Goal: Use online tool/utility: Utilize a website feature to perform a specific function

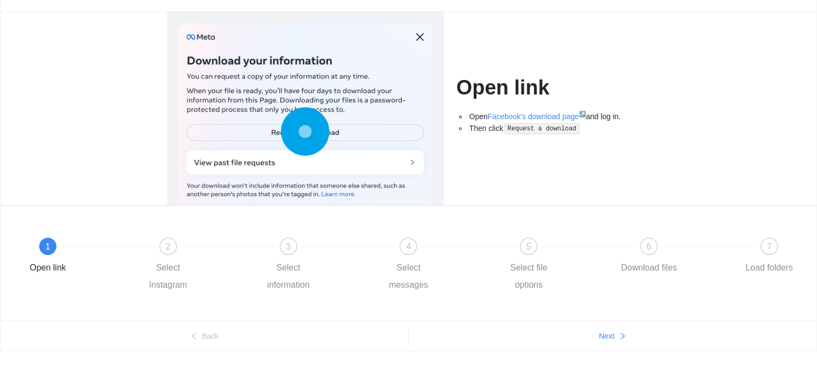
scroll to position [77, 0]
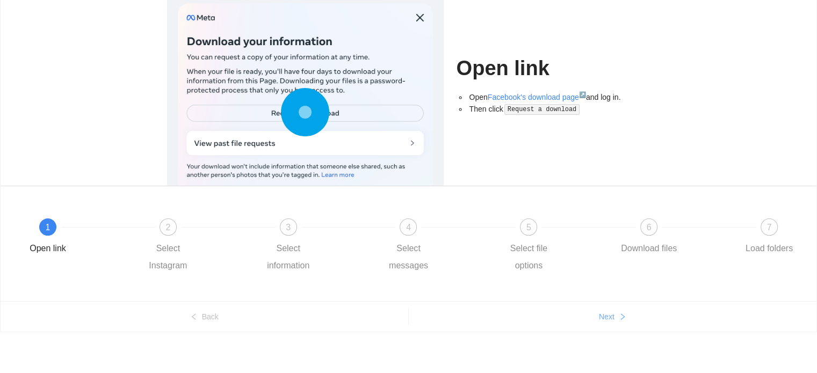
click at [602, 318] on span "Next" at bounding box center [607, 317] width 16 height 12
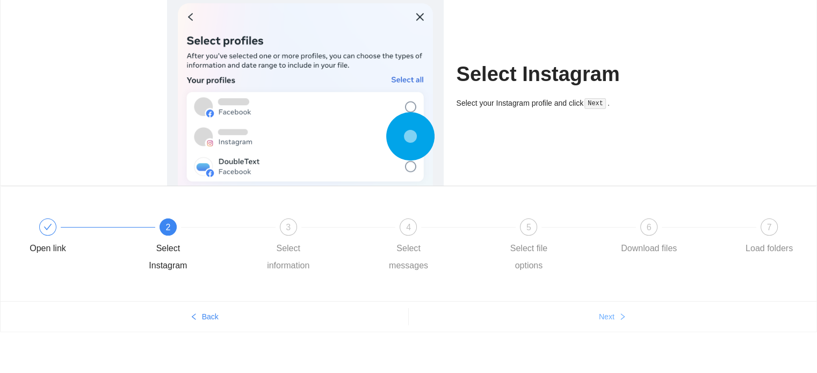
click at [604, 324] on button "Next" at bounding box center [613, 316] width 408 height 17
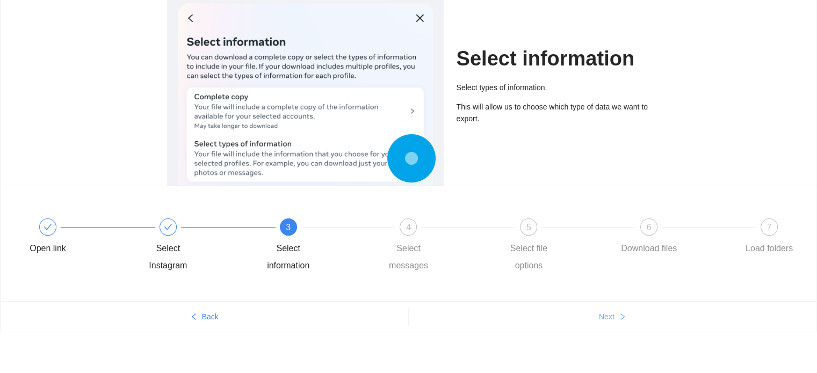
click at [604, 323] on button "Next" at bounding box center [613, 316] width 408 height 17
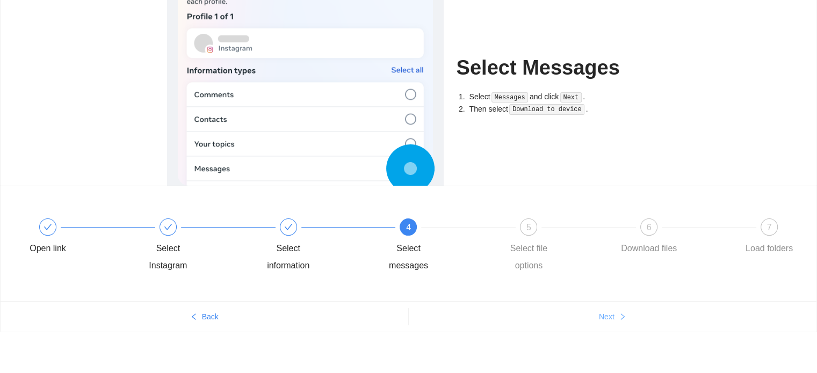
click at [604, 323] on button "Next" at bounding box center [613, 316] width 408 height 17
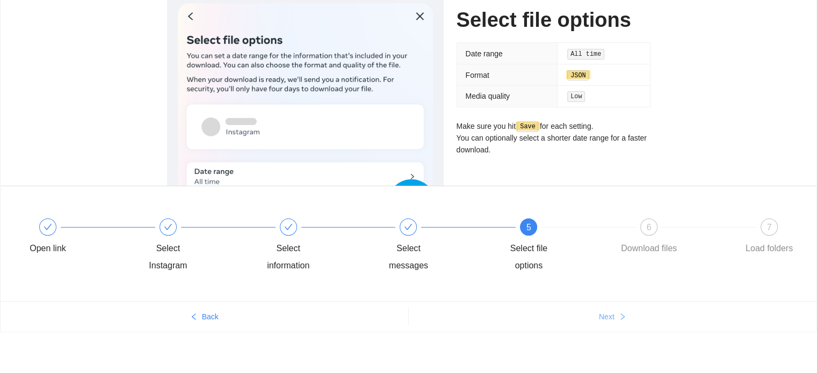
click at [604, 323] on button "Next" at bounding box center [613, 316] width 408 height 17
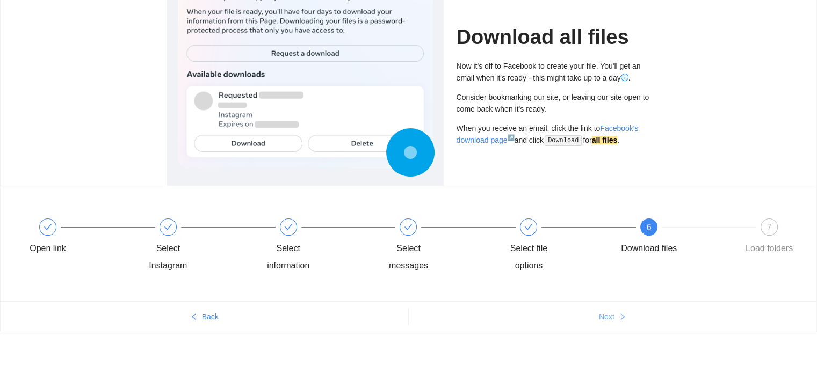
click at [604, 323] on button "Next" at bounding box center [613, 316] width 408 height 17
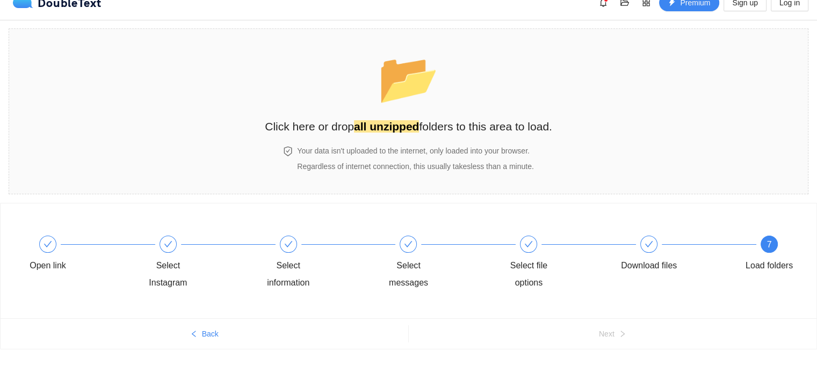
scroll to position [0, 0]
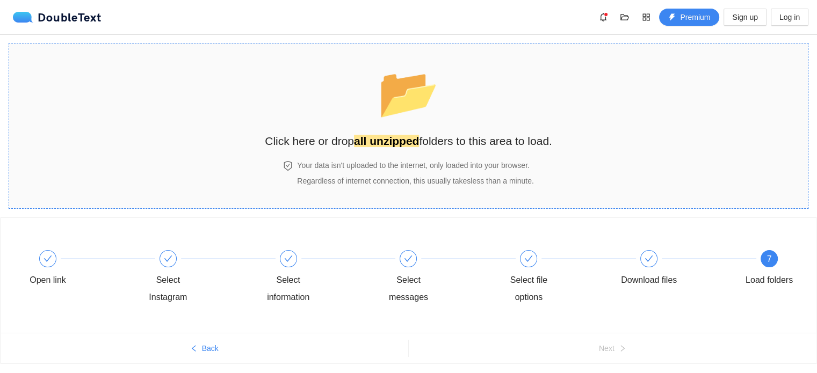
click at [378, 147] on strong "all unzipped" at bounding box center [386, 141] width 65 height 12
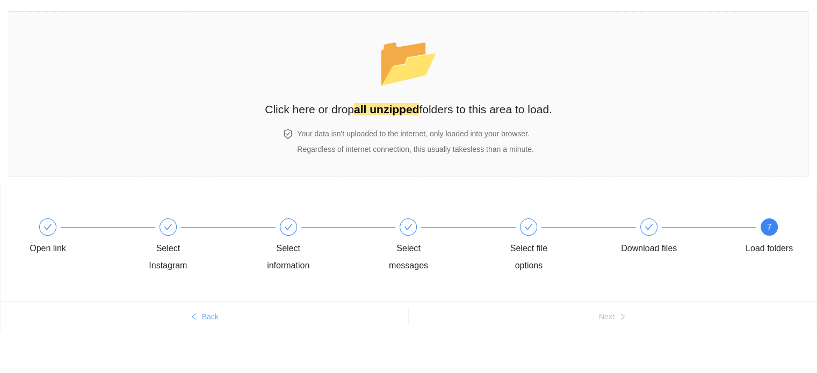
click at [215, 315] on span "Back" at bounding box center [210, 317] width 17 height 12
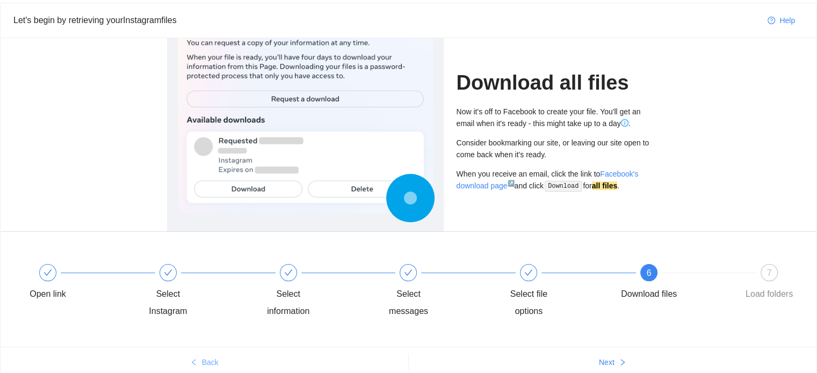
click at [205, 357] on span "Back" at bounding box center [210, 363] width 17 height 12
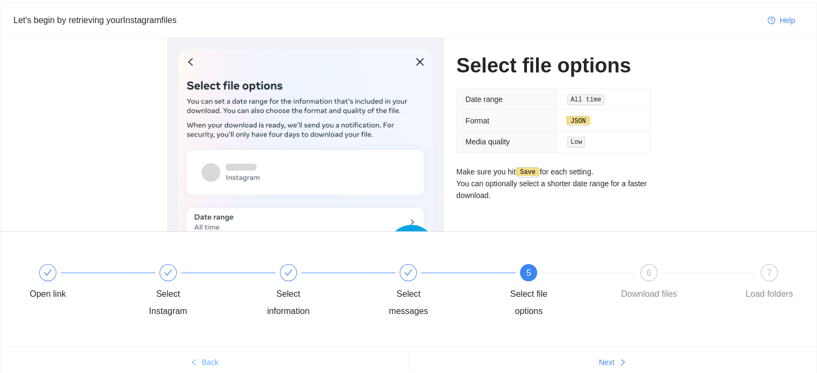
click at [205, 357] on span "Back" at bounding box center [210, 363] width 17 height 12
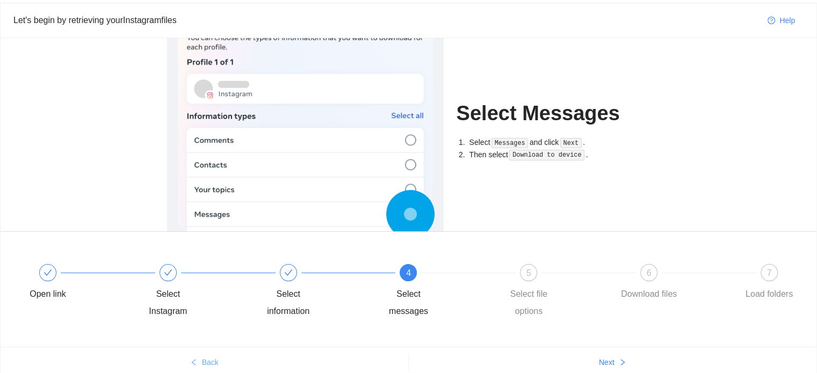
click at [205, 357] on span "Back" at bounding box center [210, 363] width 17 height 12
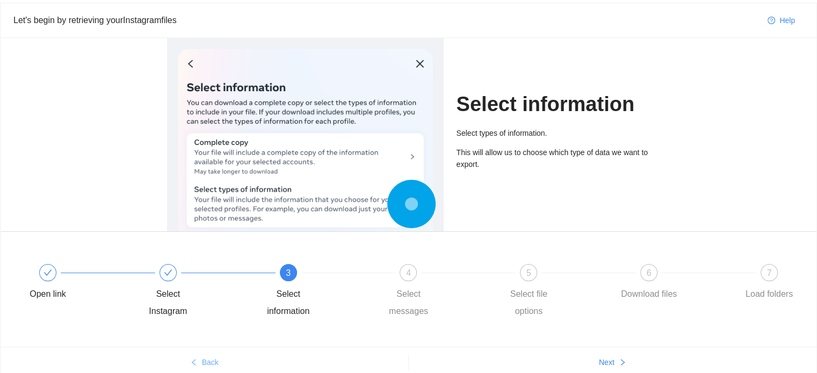
click at [205, 357] on span "Back" at bounding box center [210, 363] width 17 height 12
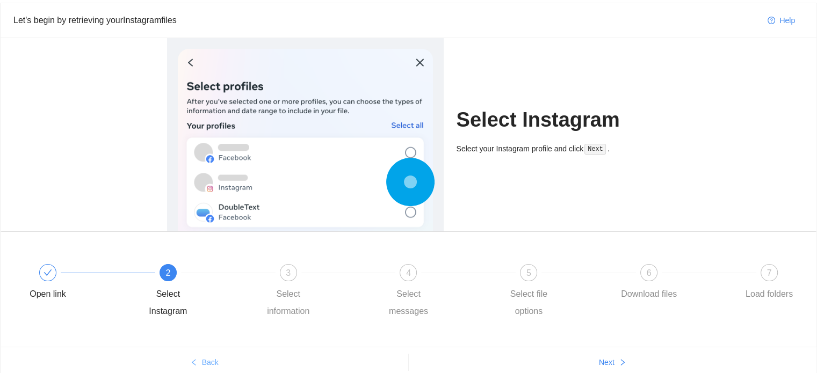
click at [205, 357] on span "Back" at bounding box center [210, 363] width 17 height 12
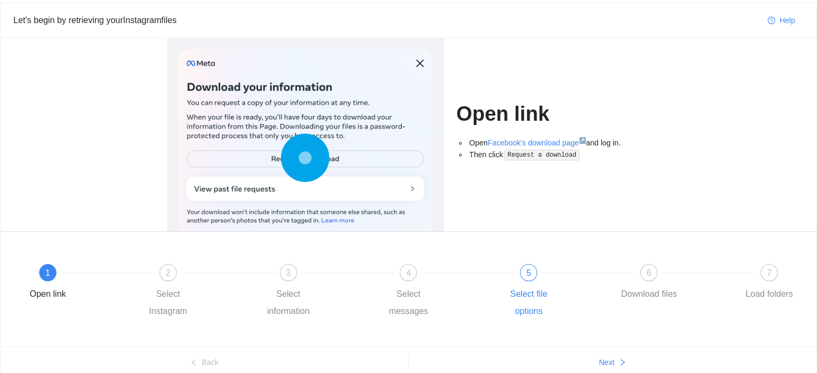
scroll to position [77, 0]
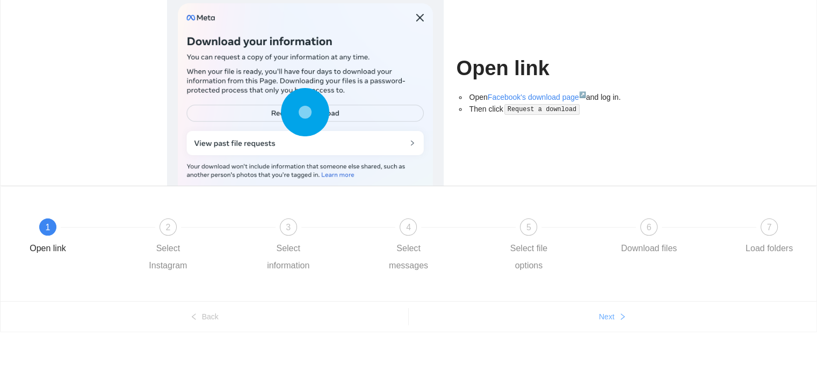
click at [617, 320] on button "Next" at bounding box center [613, 316] width 408 height 17
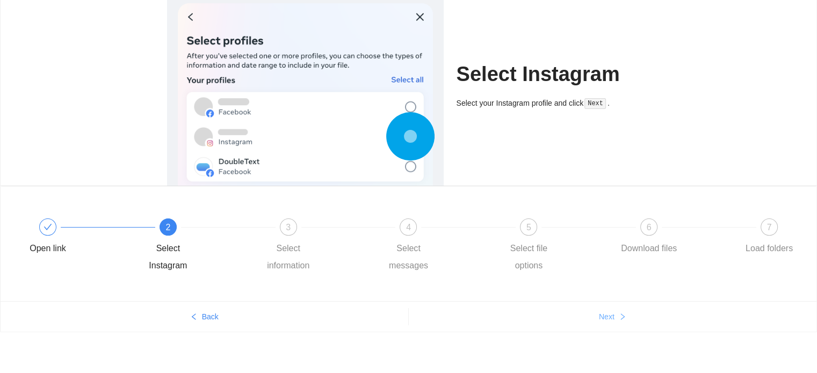
click at [617, 320] on button "Next" at bounding box center [613, 316] width 408 height 17
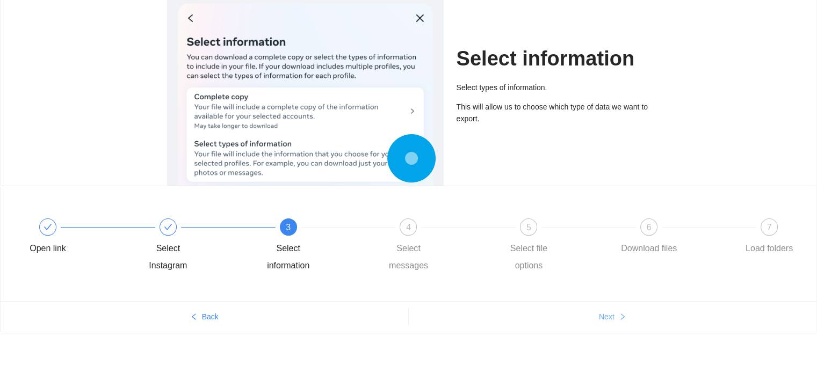
click at [612, 323] on button "Next" at bounding box center [613, 316] width 408 height 17
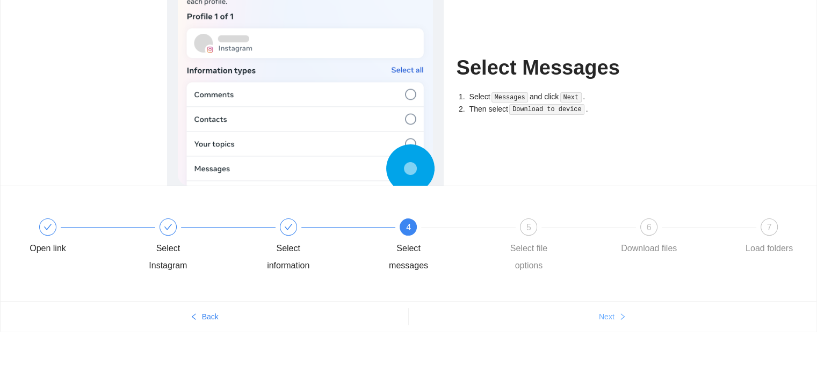
click at [612, 323] on button "Next" at bounding box center [613, 316] width 408 height 17
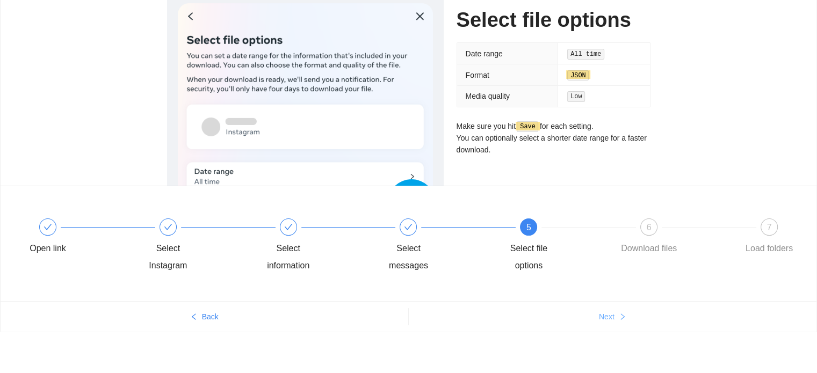
click at [606, 311] on span "Next" at bounding box center [607, 317] width 16 height 12
